Goal: Task Accomplishment & Management: Use online tool/utility

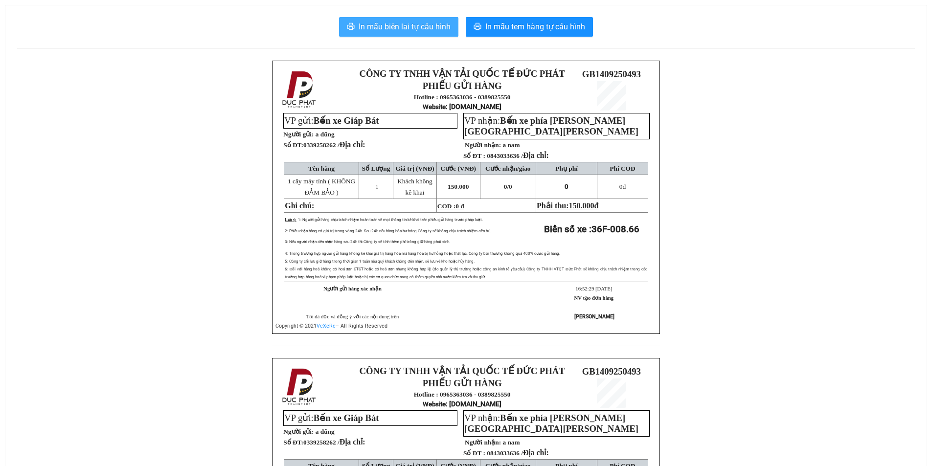
drag, startPoint x: 385, startPoint y: 22, endPoint x: 392, endPoint y: 23, distance: 7.8
click at [387, 23] on span "In mẫu biên lai tự cấu hình" at bounding box center [405, 27] width 92 height 12
click at [372, 25] on span "In mẫu biên lai tự cấu hình" at bounding box center [405, 27] width 92 height 12
click at [401, 26] on span "In mẫu biên lai tự cấu hình" at bounding box center [405, 27] width 92 height 12
click at [419, 27] on span "In mẫu biên lai tự cấu hình" at bounding box center [405, 27] width 92 height 12
